Goal: Use online tool/utility: Utilize a website feature to perform a specific function

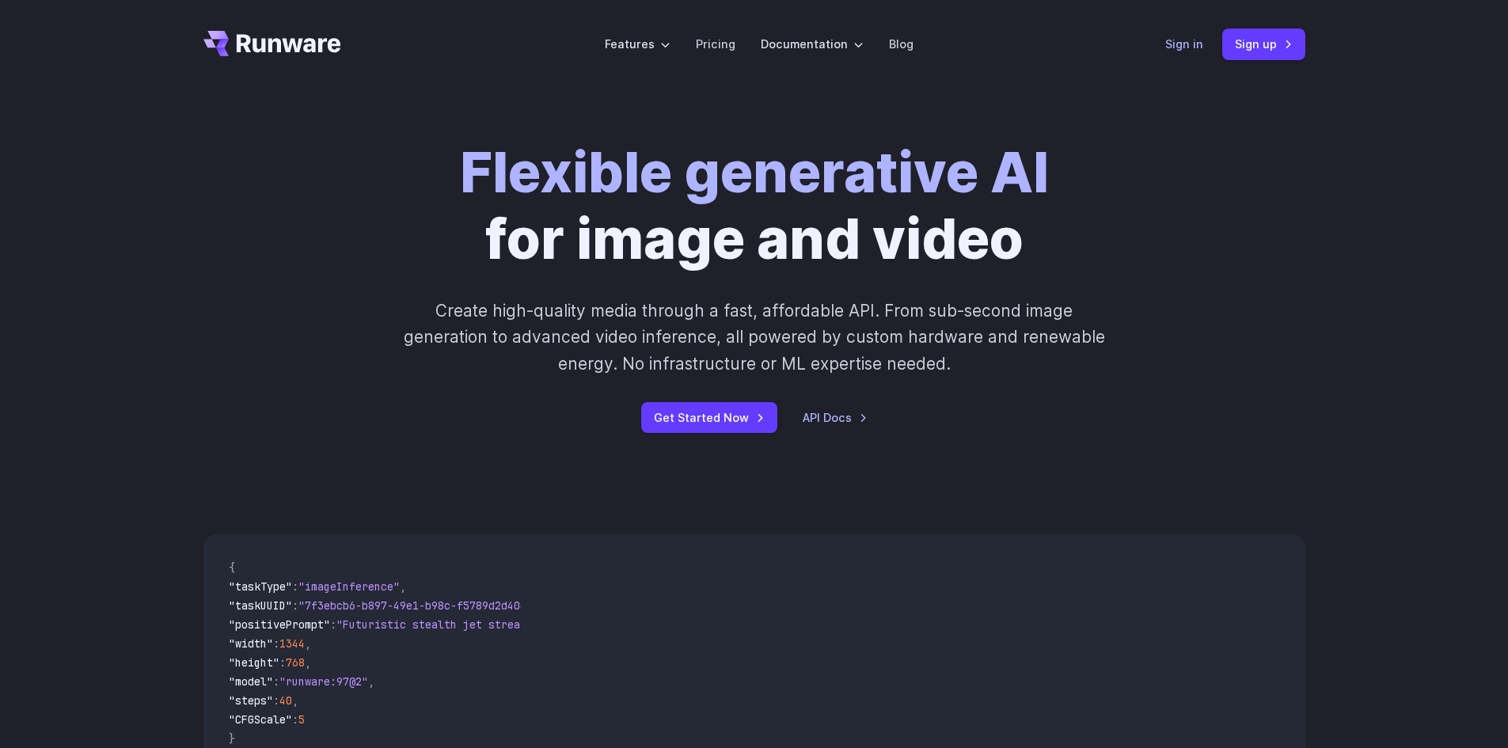
click at [1177, 51] on link "Sign in" at bounding box center [1184, 44] width 38 height 18
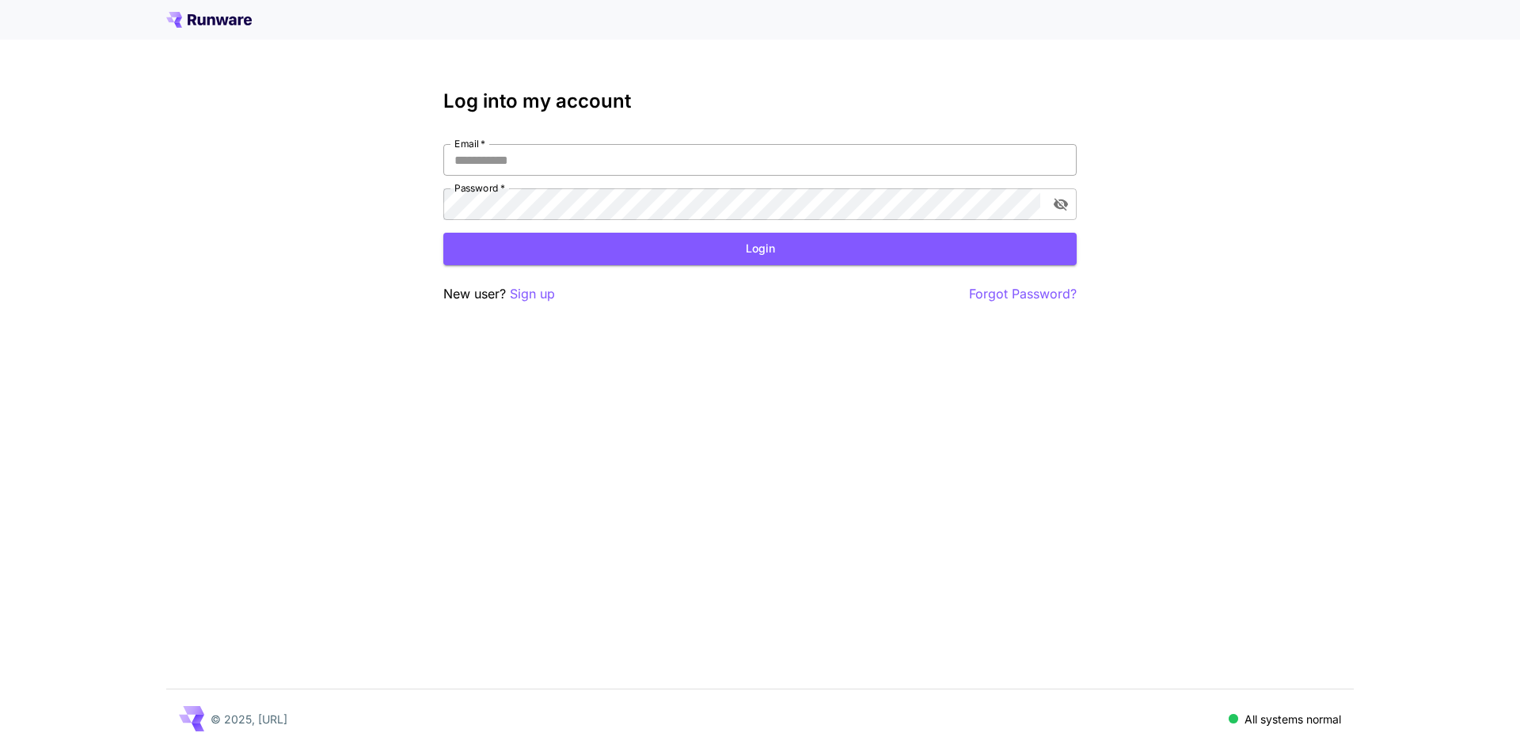
click at [597, 153] on input "Email   *" at bounding box center [759, 160] width 633 height 32
type input "**********"
click at [784, 254] on button "Login" at bounding box center [759, 249] width 633 height 32
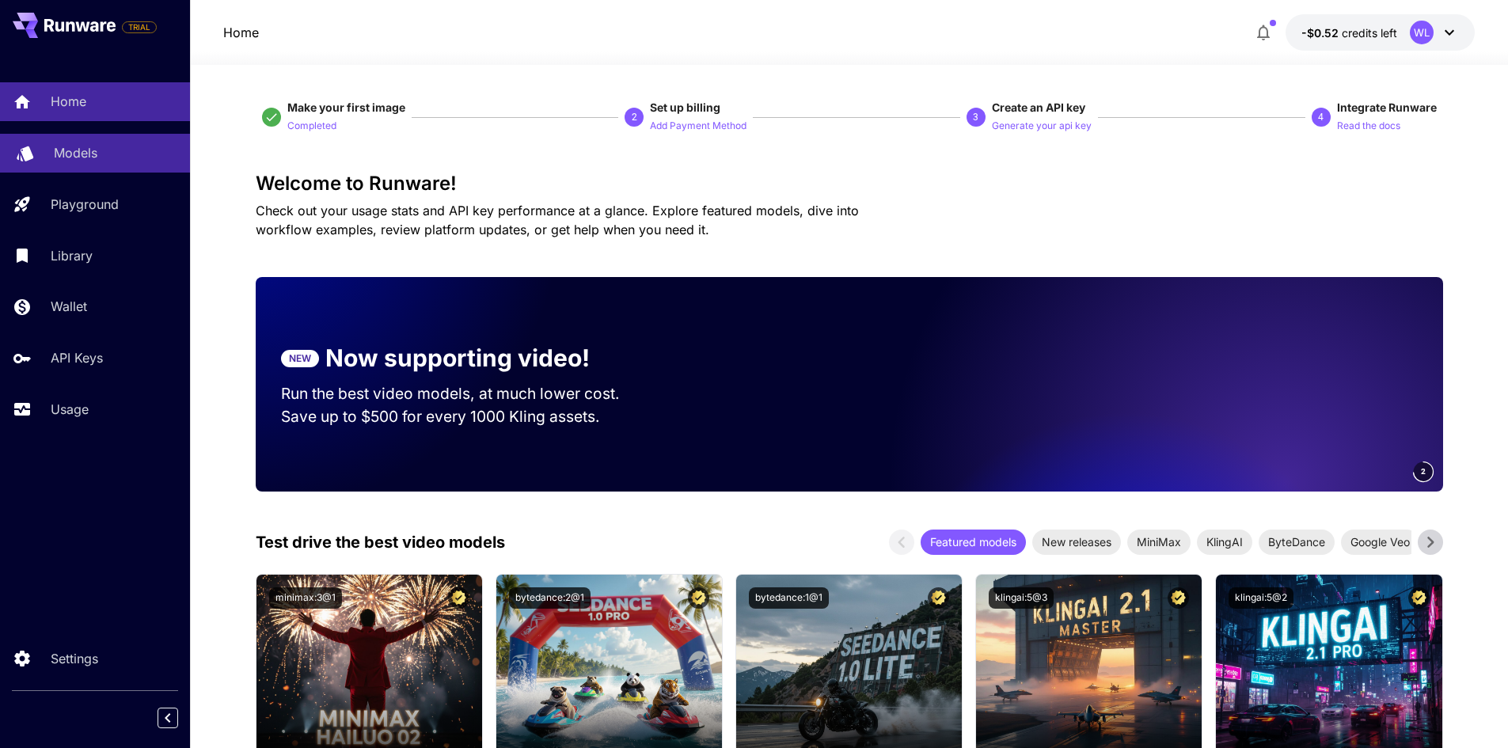
click at [97, 154] on div "Models" at bounding box center [115, 152] width 123 height 19
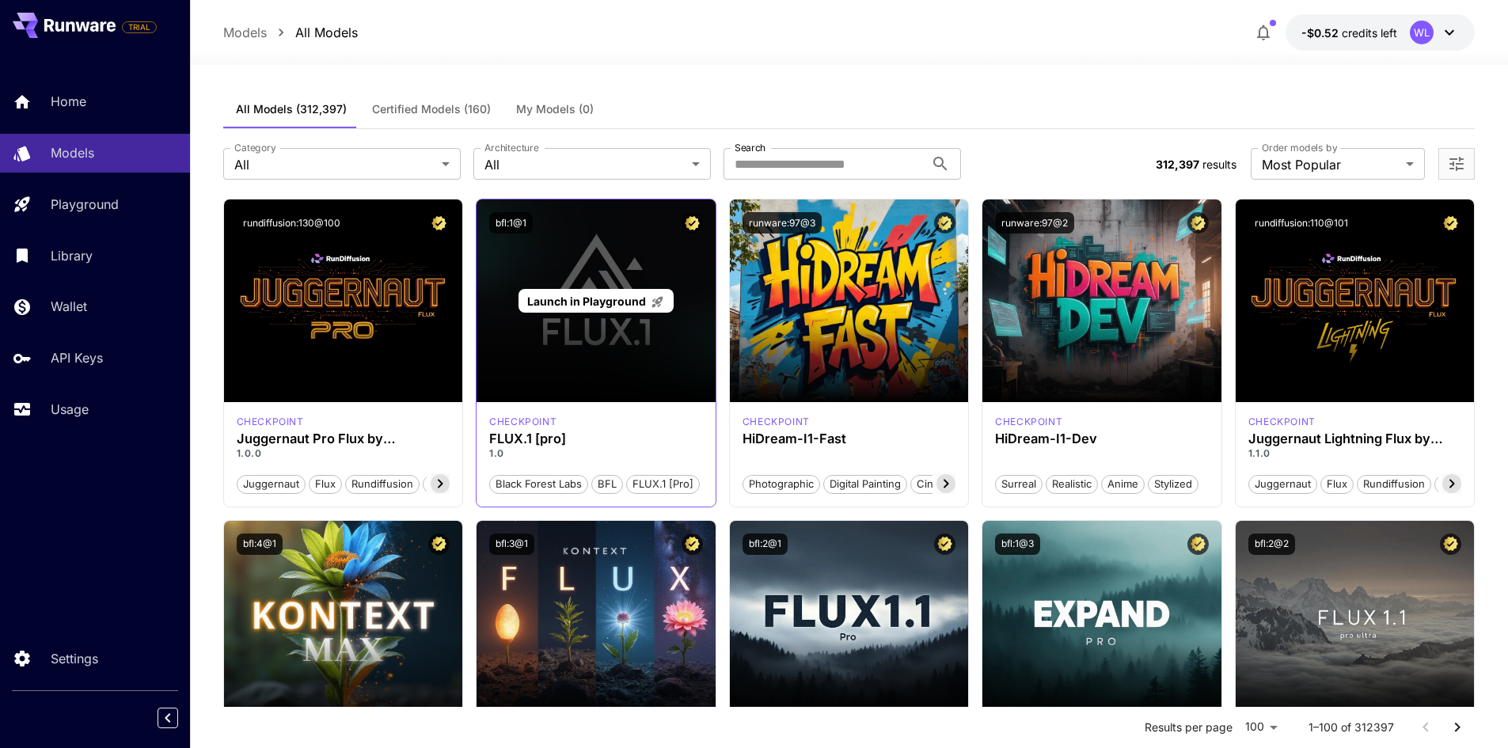
click at [571, 273] on div "Launch in Playground" at bounding box center [595, 300] width 239 height 203
click at [623, 349] on div "Launch in Playground" at bounding box center [595, 300] width 239 height 203
click at [585, 297] on span "Launch in Playground" at bounding box center [586, 300] width 119 height 13
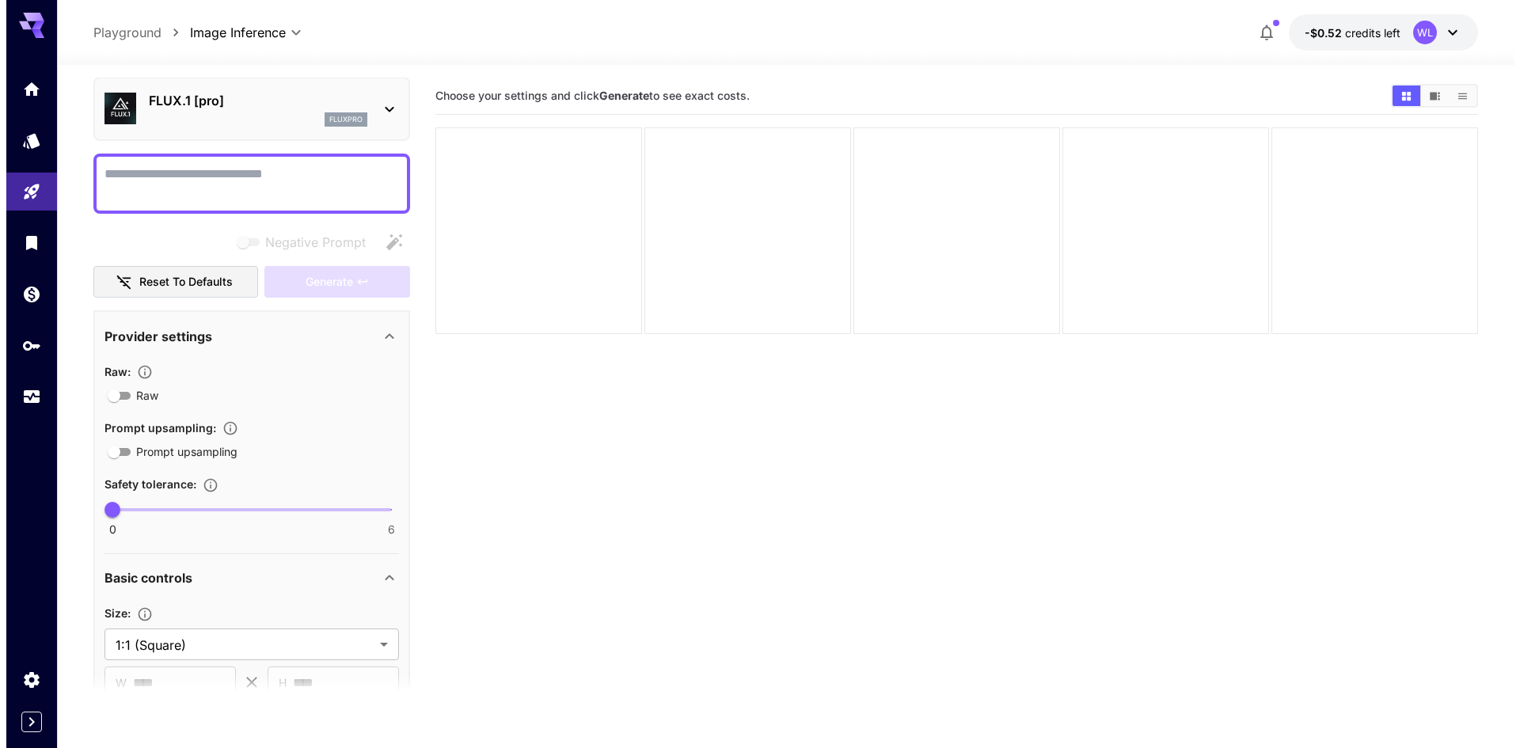
scroll to position [2, 0]
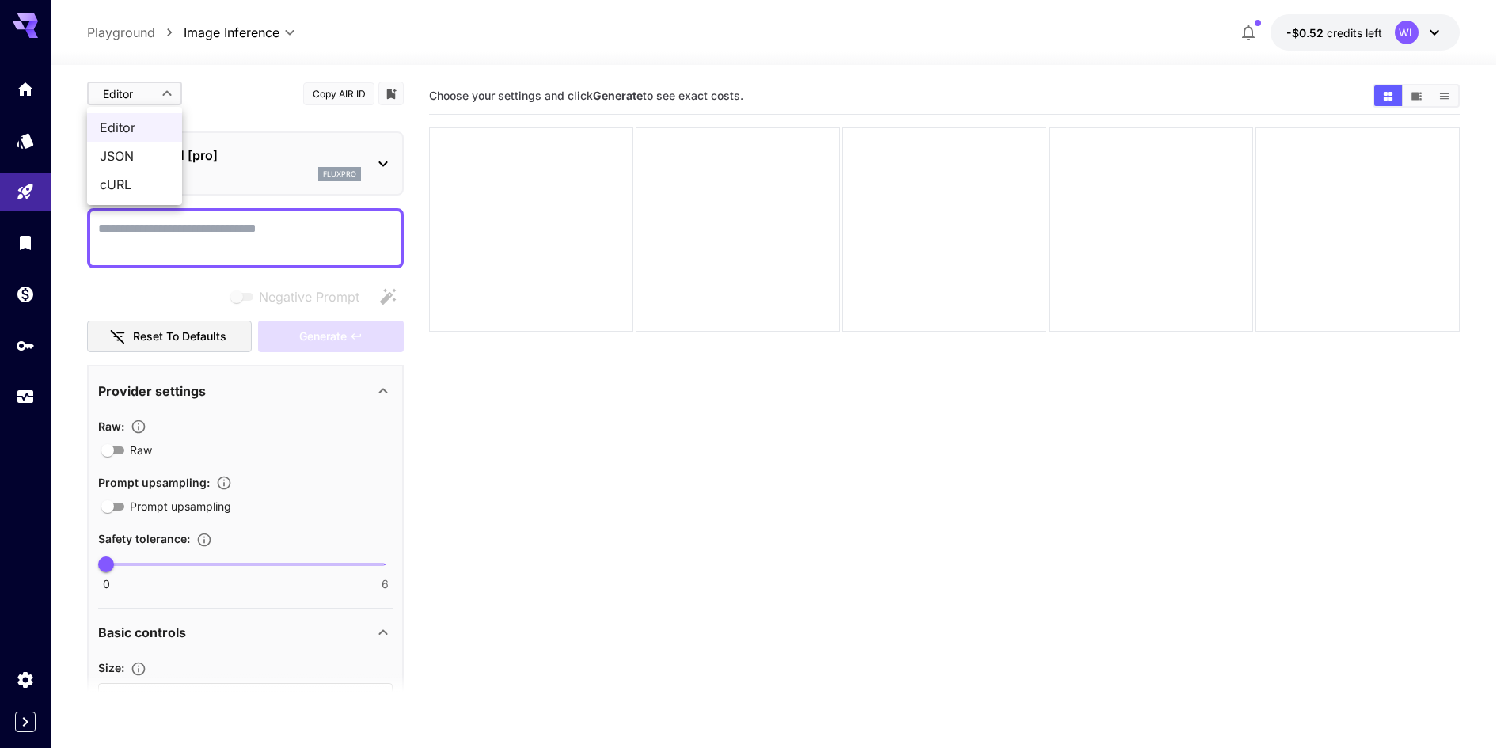
click at [139, 97] on body "**********" at bounding box center [754, 436] width 1508 height 873
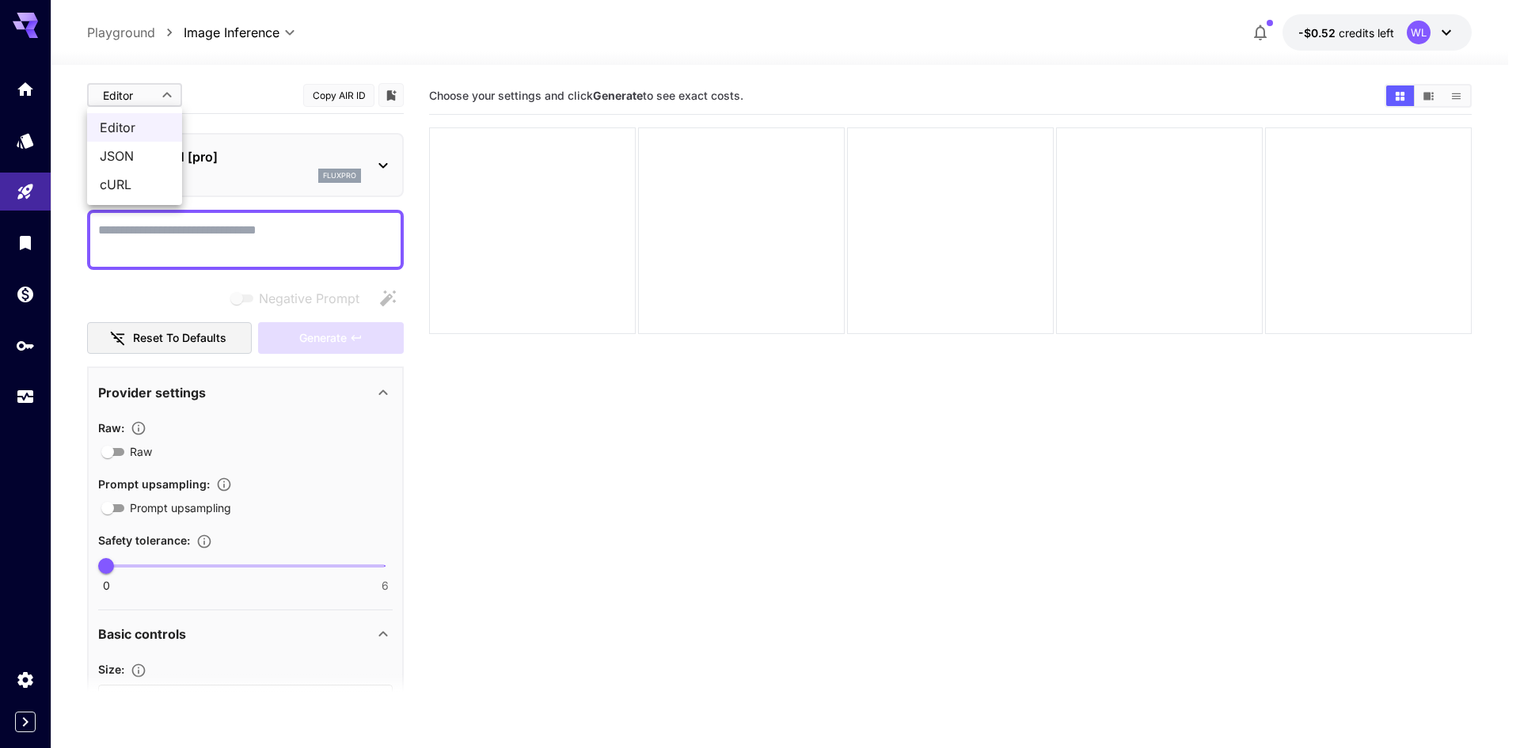
click at [139, 97] on div at bounding box center [760, 374] width 1520 height 748
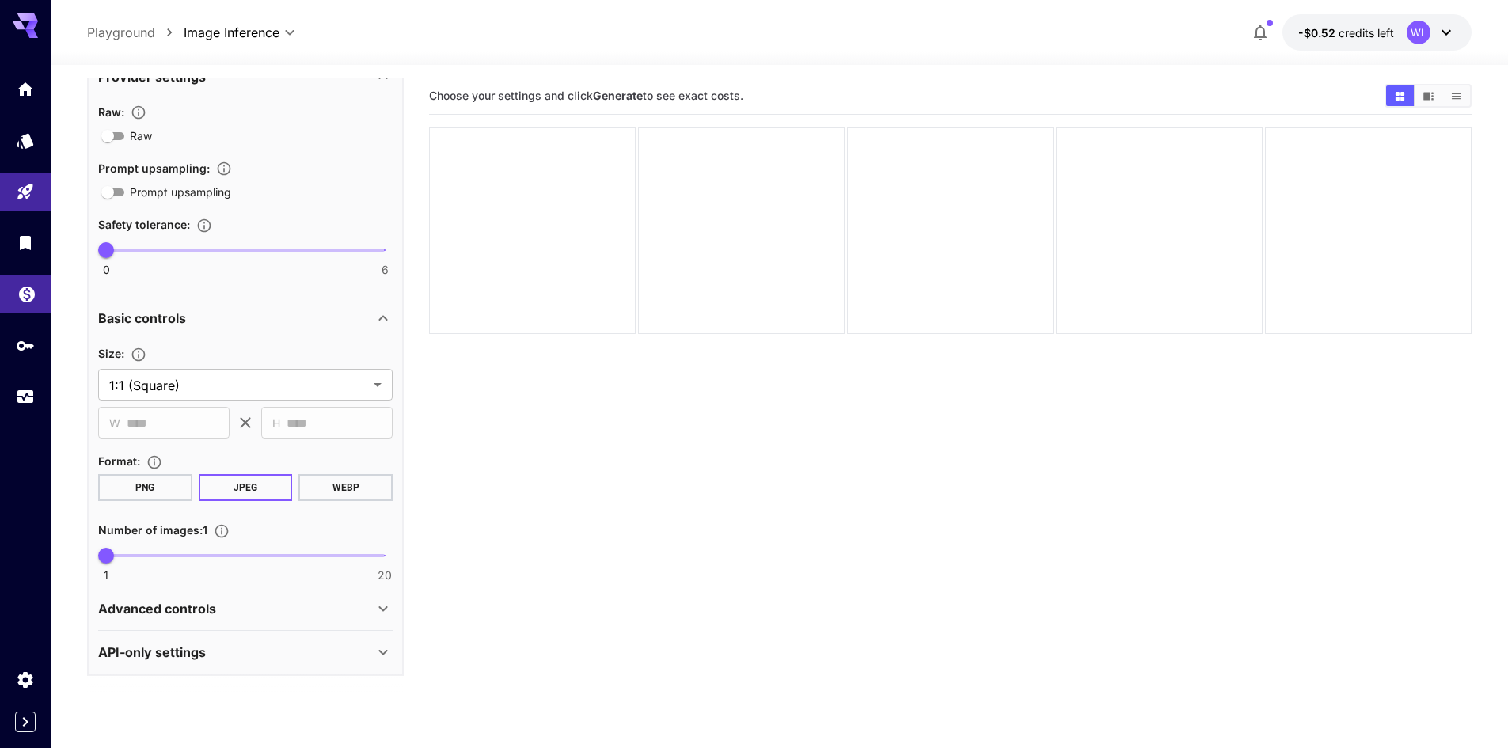
scroll to position [317, 0]
